Goal: Transaction & Acquisition: Purchase product/service

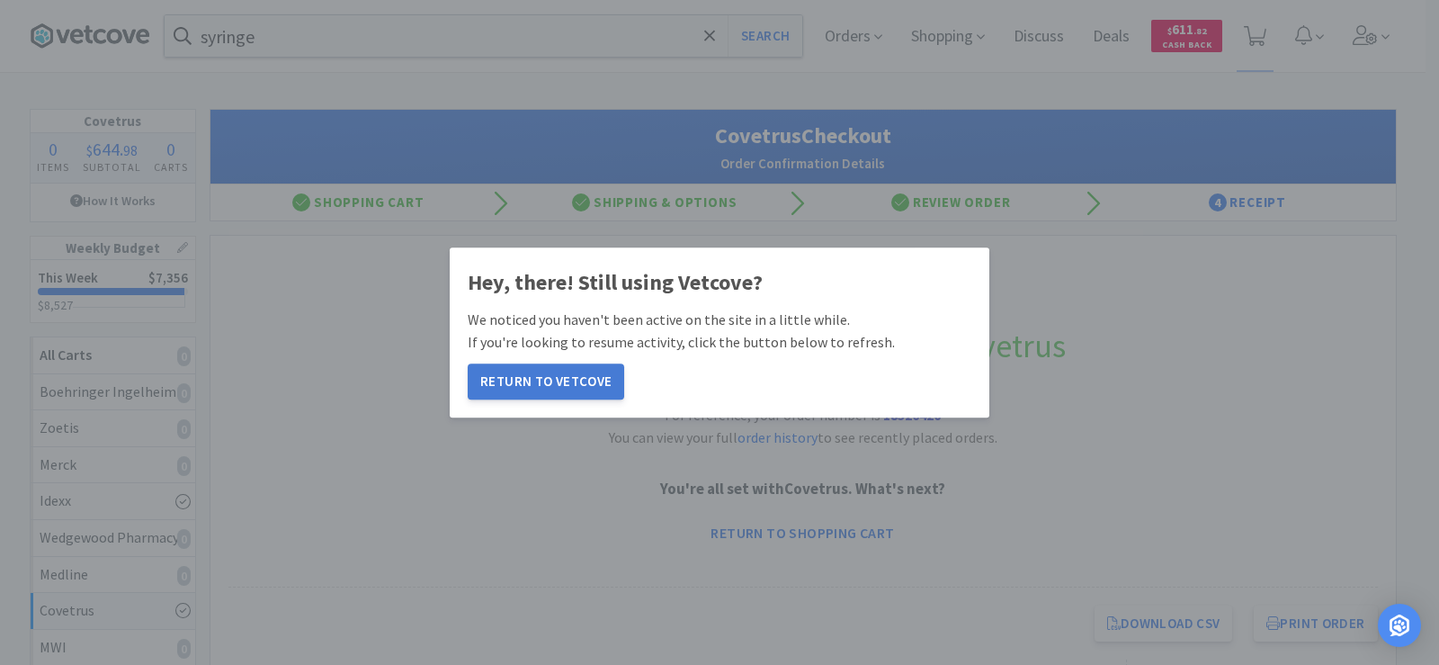
click at [580, 379] on button "Return to Vetcove" at bounding box center [546, 381] width 156 height 36
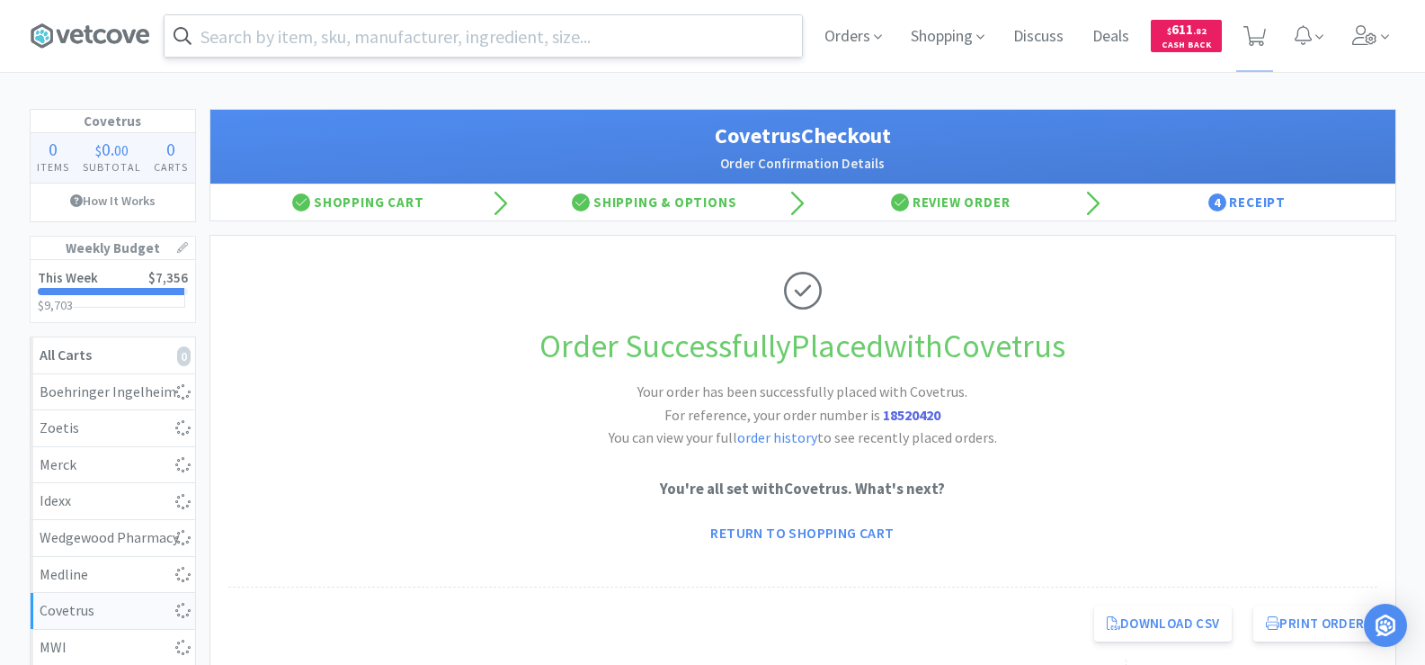
click at [346, 42] on input "text" at bounding box center [484, 35] width 638 height 41
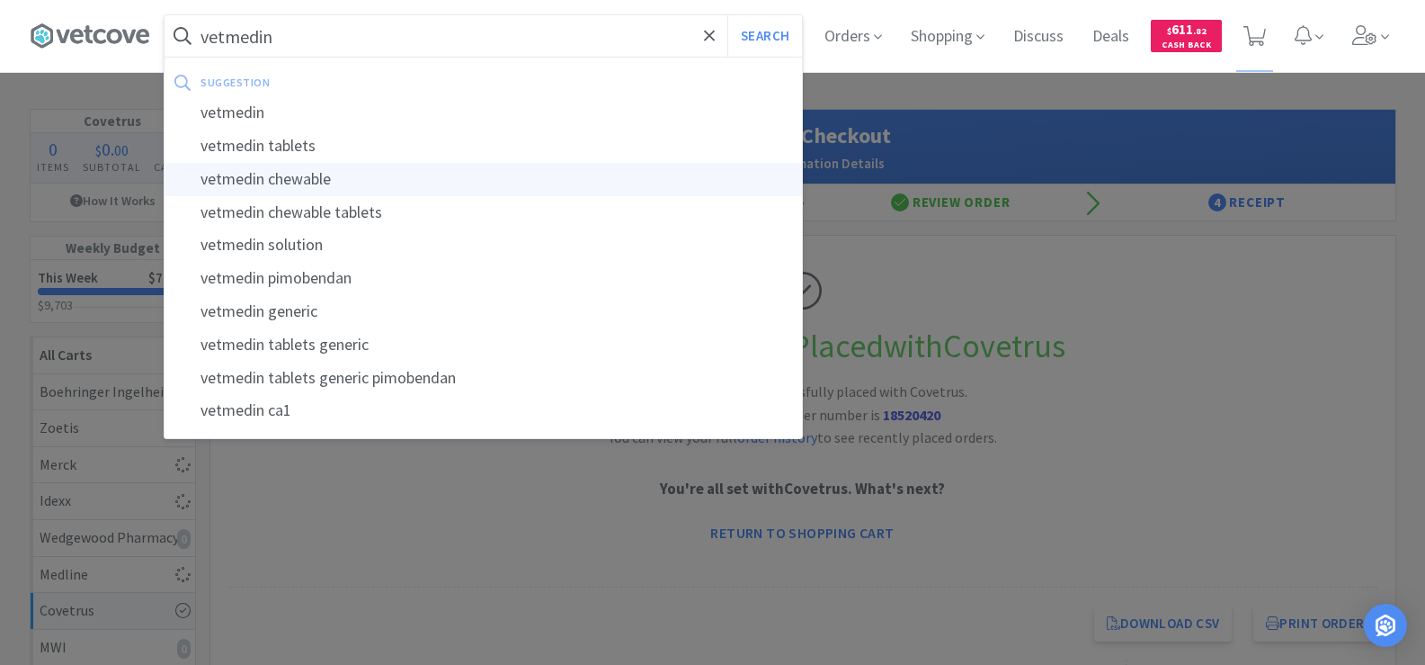
click at [343, 176] on div "vetmedin chewable" at bounding box center [484, 179] width 638 height 33
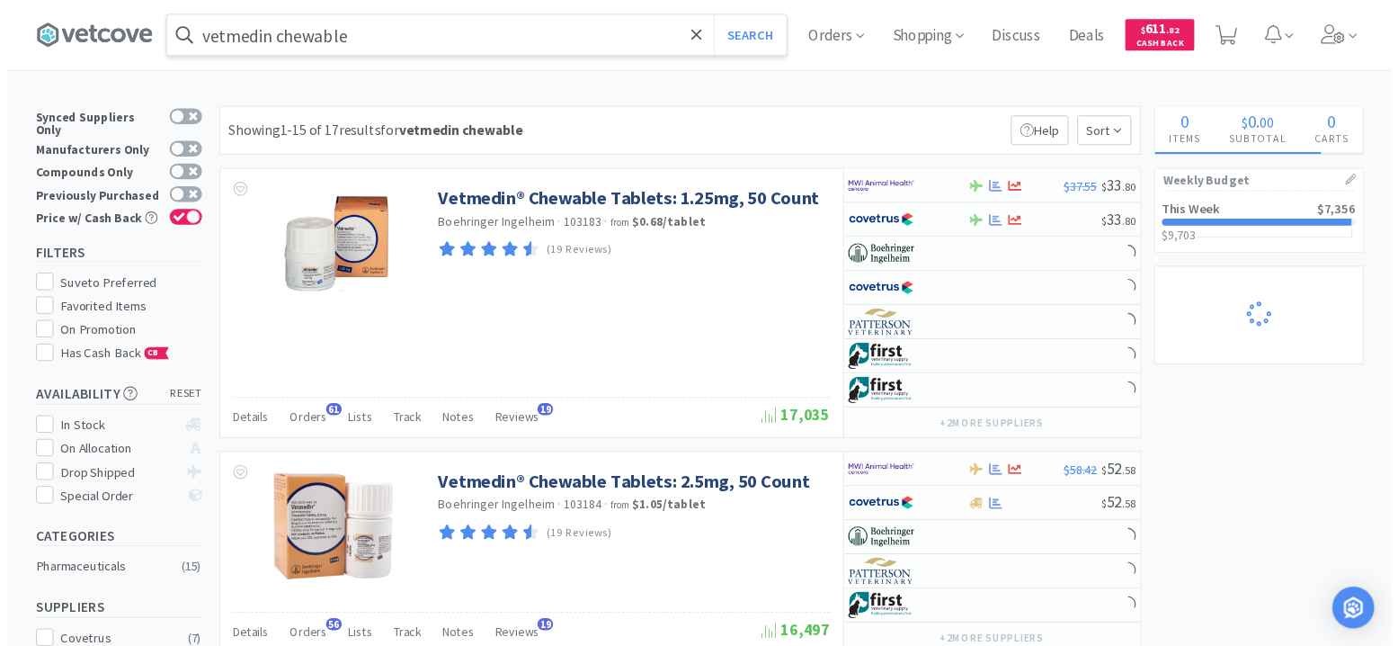
scroll to position [450, 0]
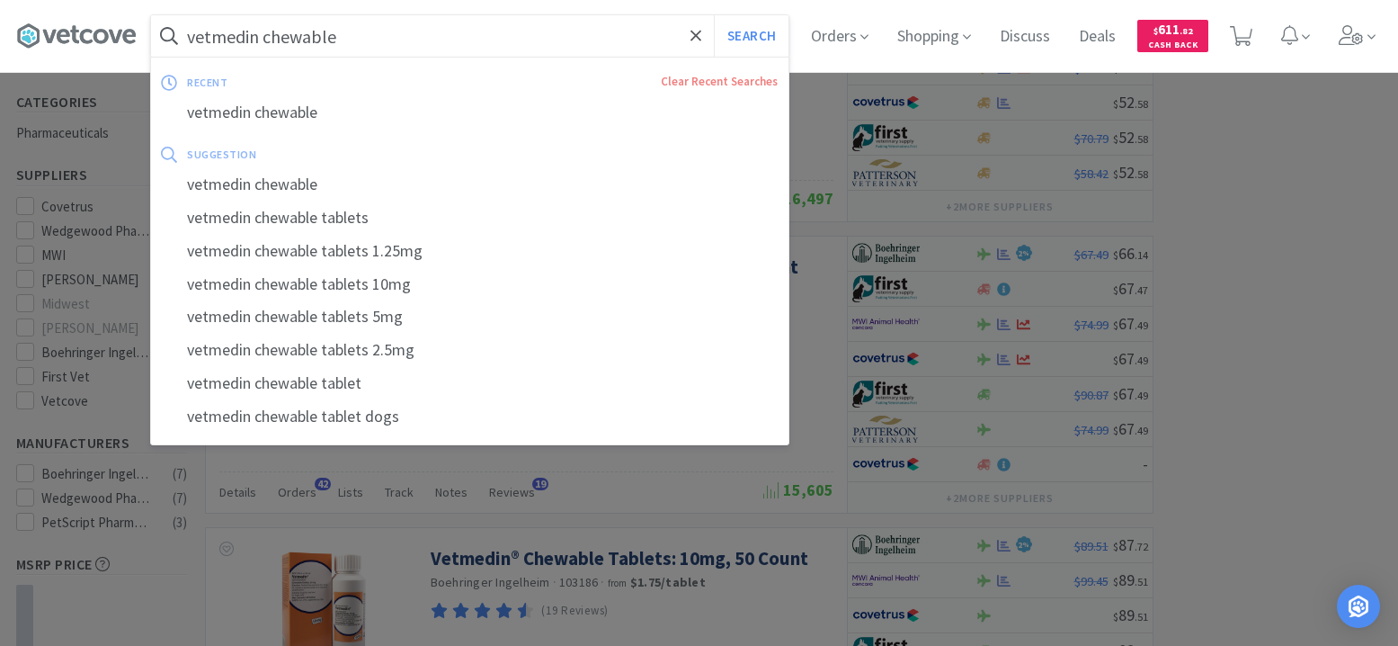
click at [365, 47] on input "vetmedin chewable" at bounding box center [470, 35] width 638 height 41
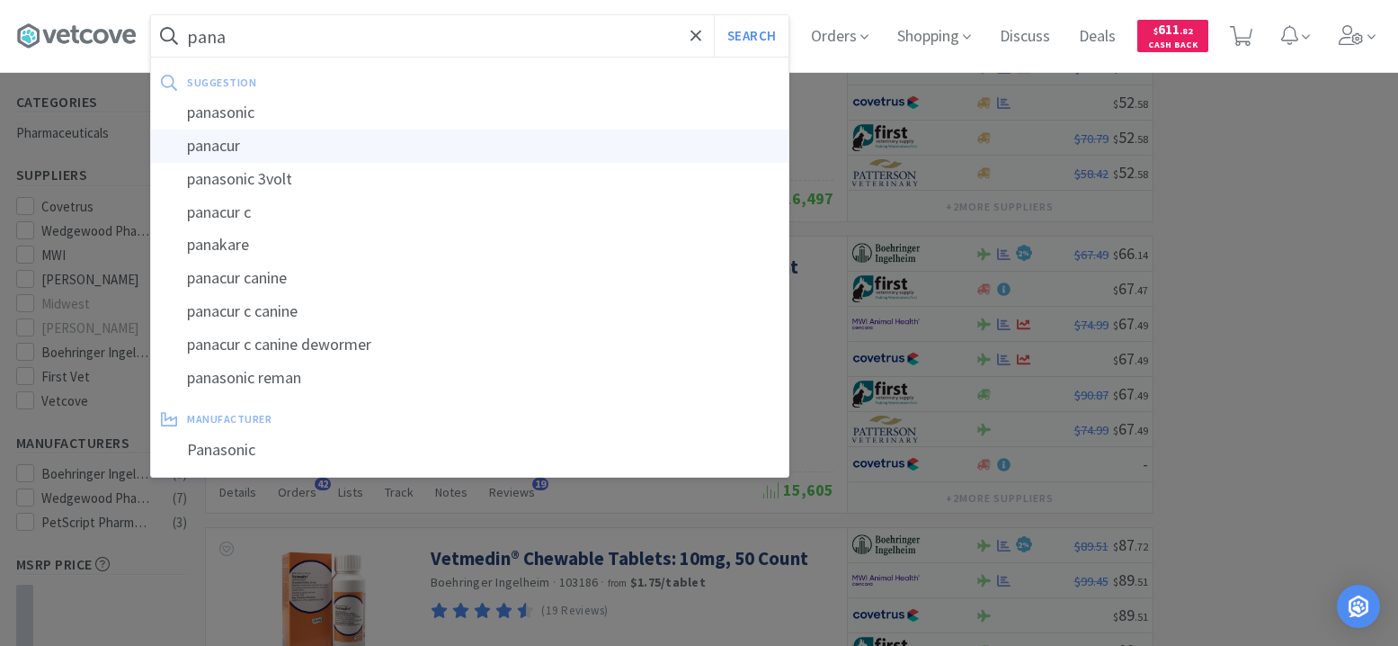
click at [308, 142] on div "panacur" at bounding box center [470, 145] width 638 height 33
type input "panacur"
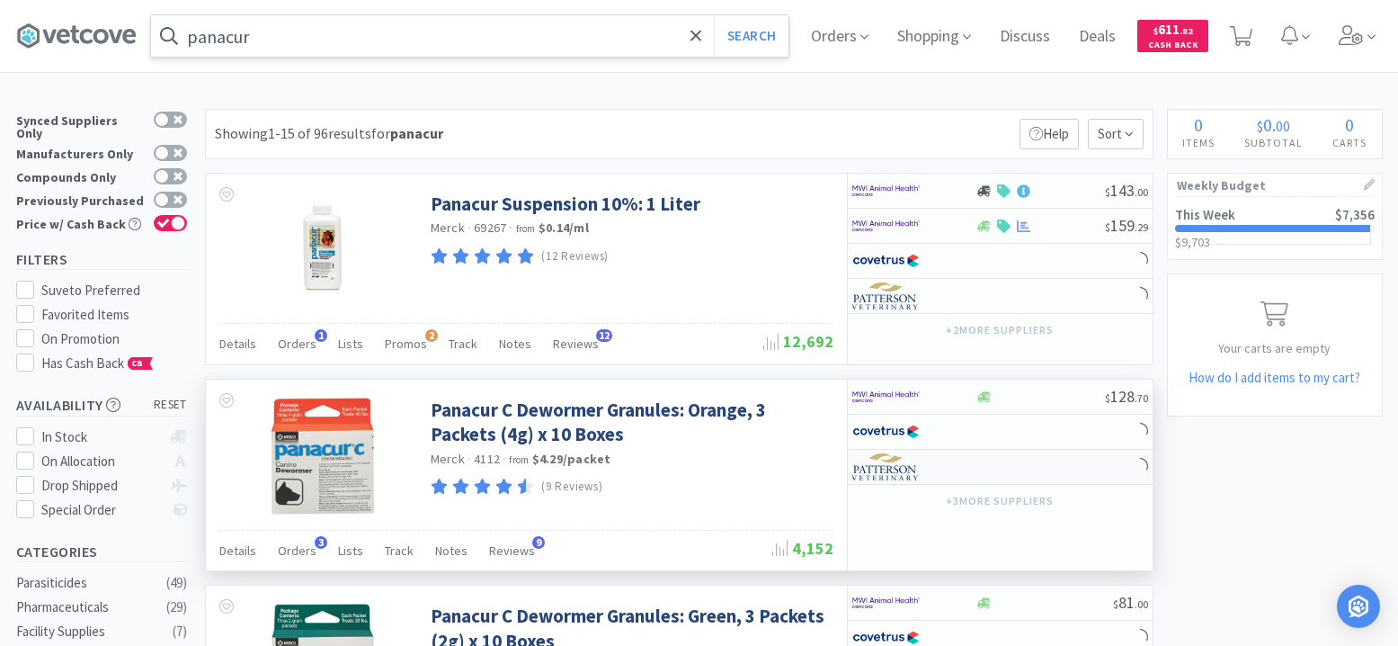
scroll to position [90, 0]
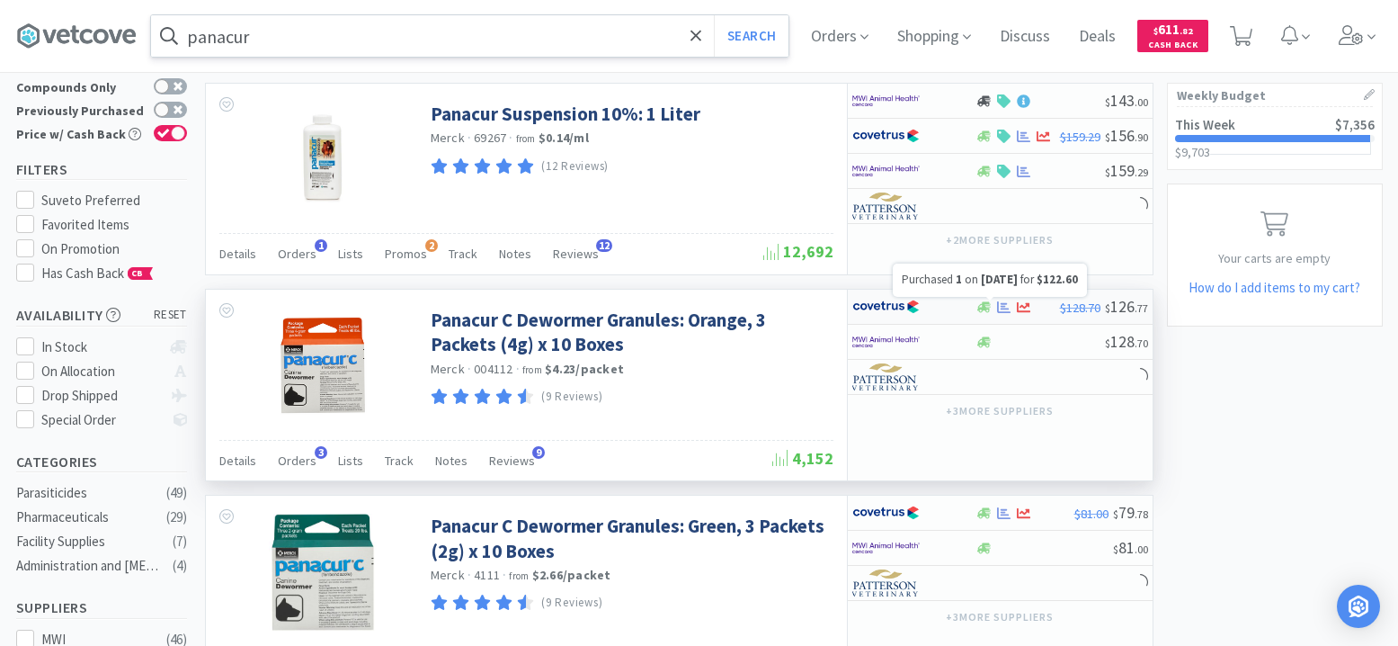
click at [1004, 310] on icon at bounding box center [1003, 306] width 13 height 13
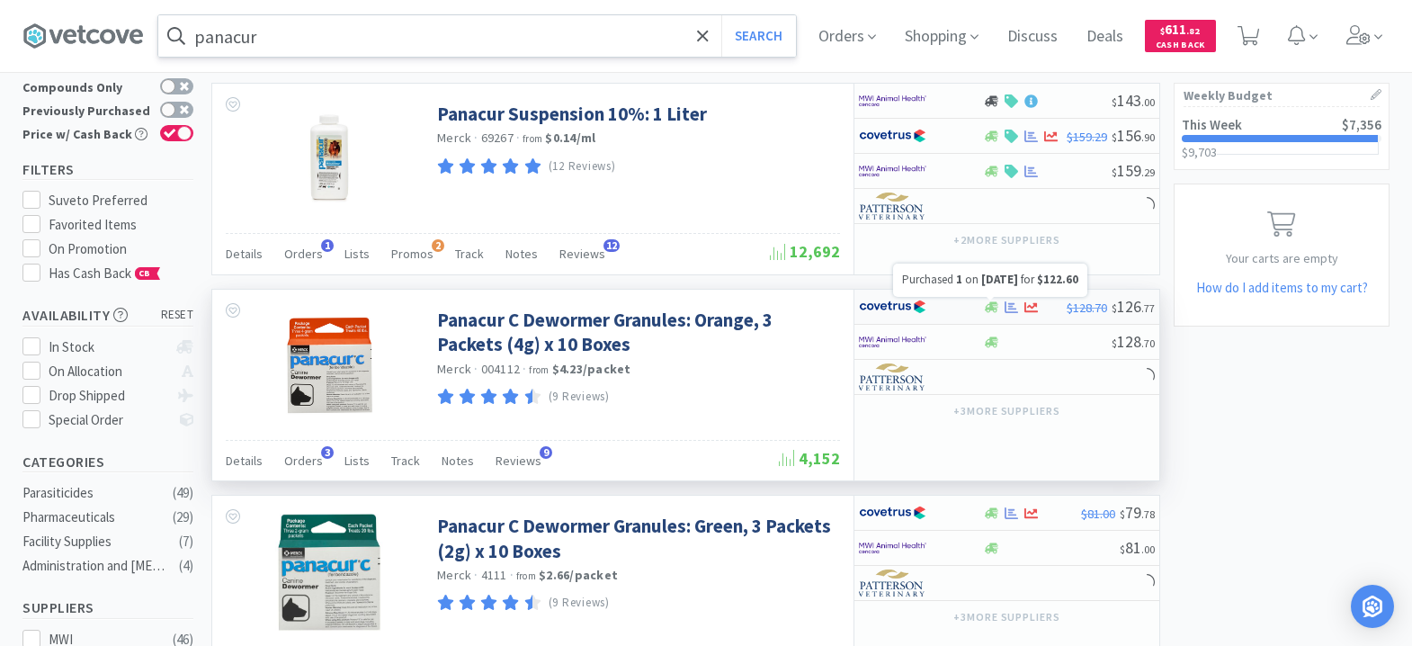
select select "1"
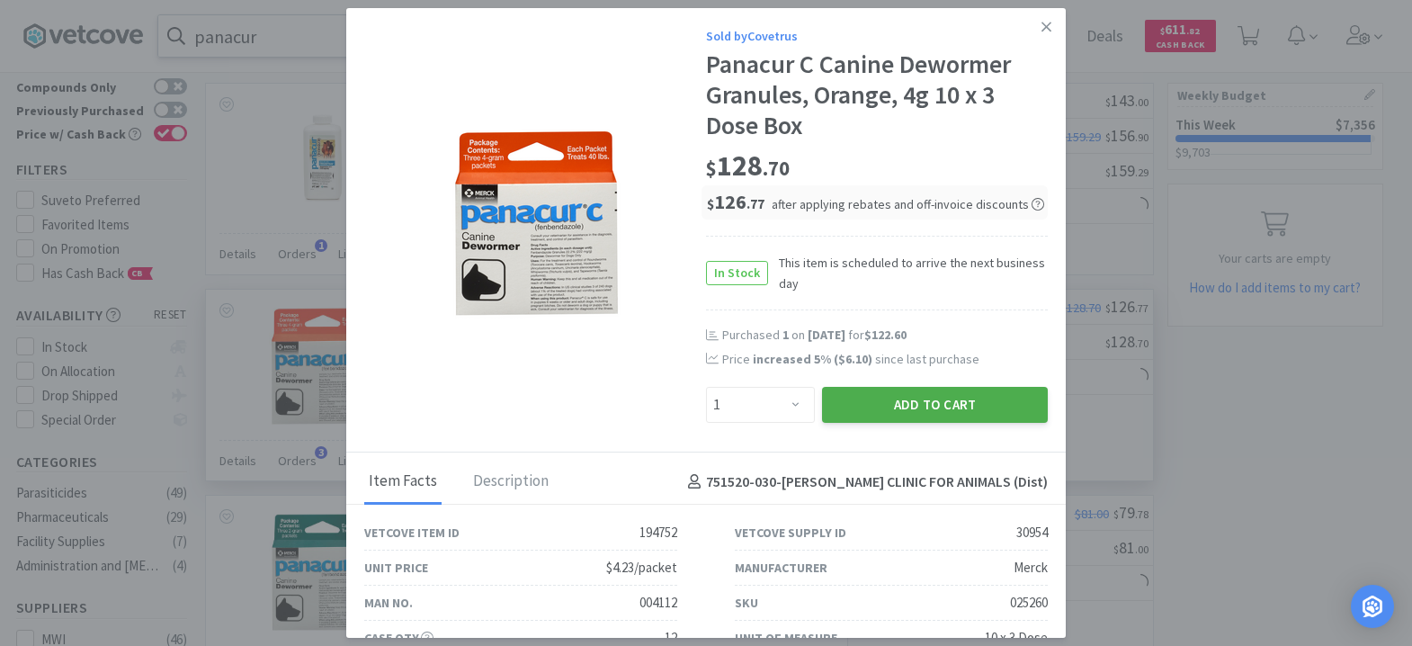
click at [964, 403] on button "Add to Cart" at bounding box center [935, 405] width 226 height 36
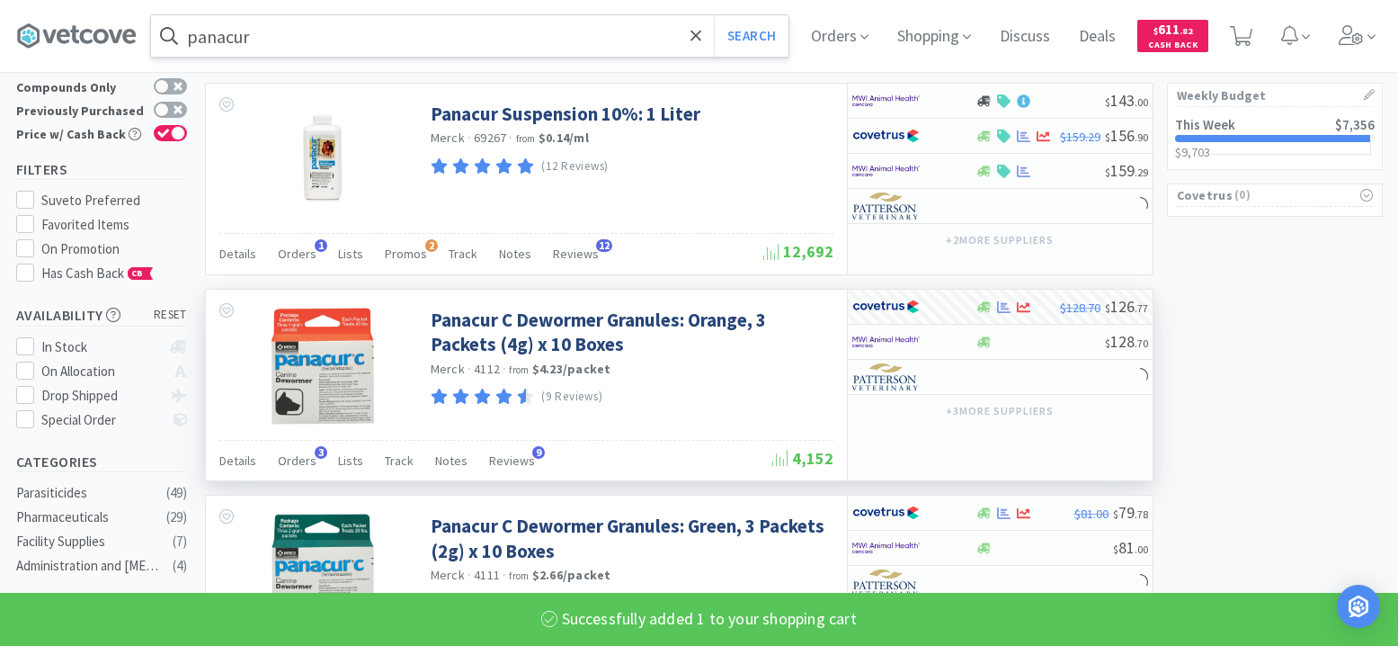
select select "1"
